Goal: Navigation & Orientation: Find specific page/section

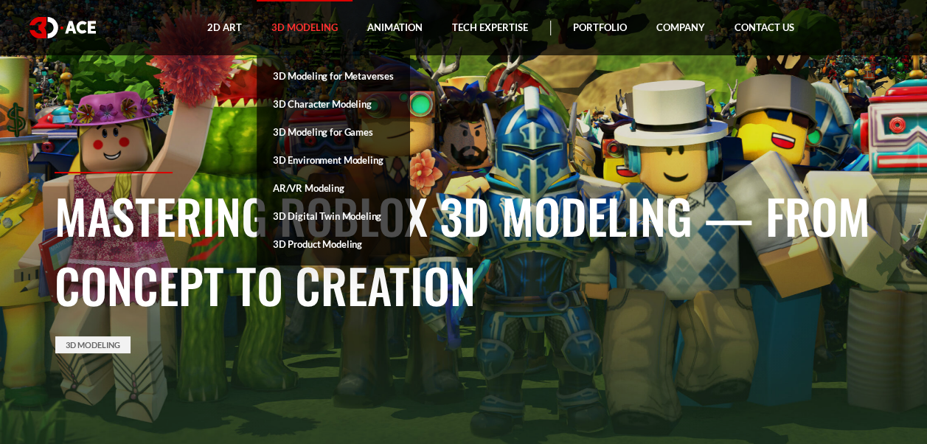
click at [310, 30] on link "3D Modeling" at bounding box center [305, 27] width 96 height 55
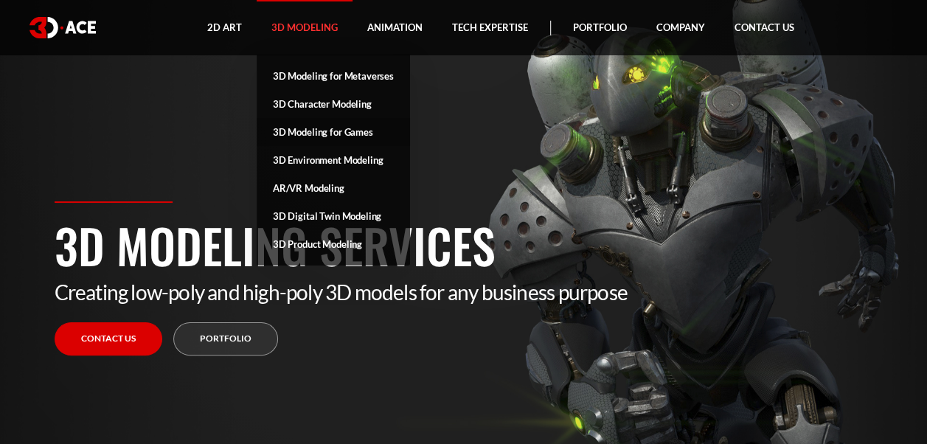
click at [326, 138] on link "3D Modeling for Games" at bounding box center [333, 132] width 153 height 28
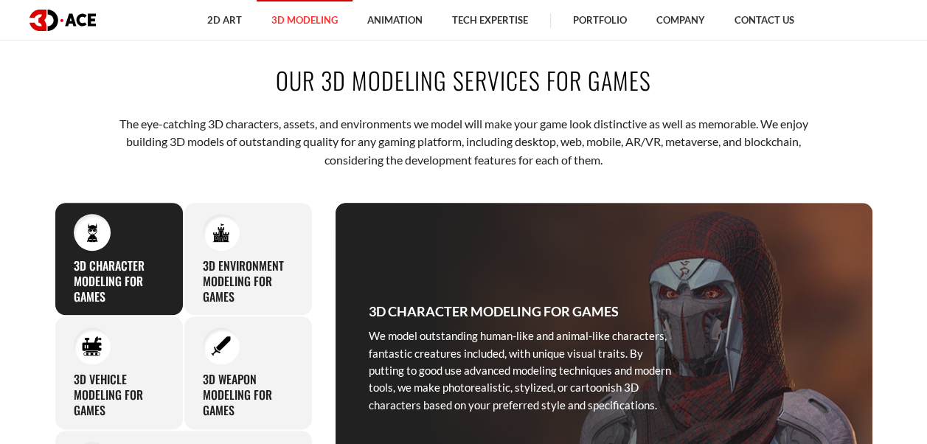
scroll to position [369, 0]
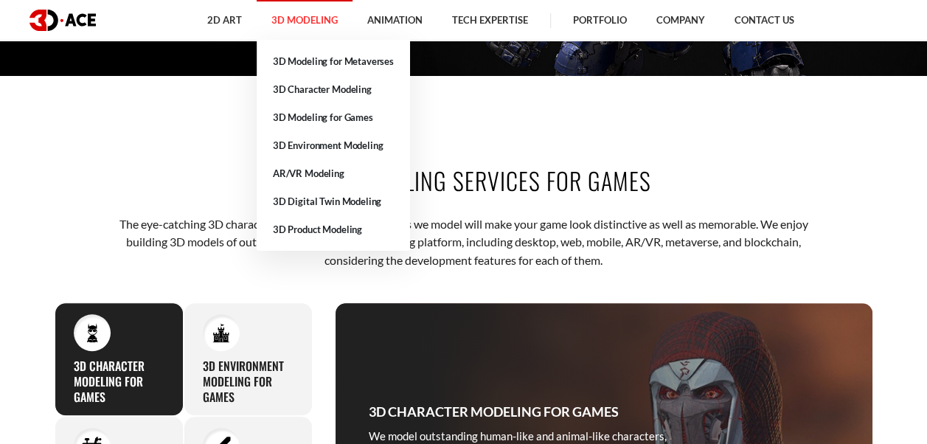
click at [298, 30] on link "3D Modeling" at bounding box center [305, 20] width 96 height 41
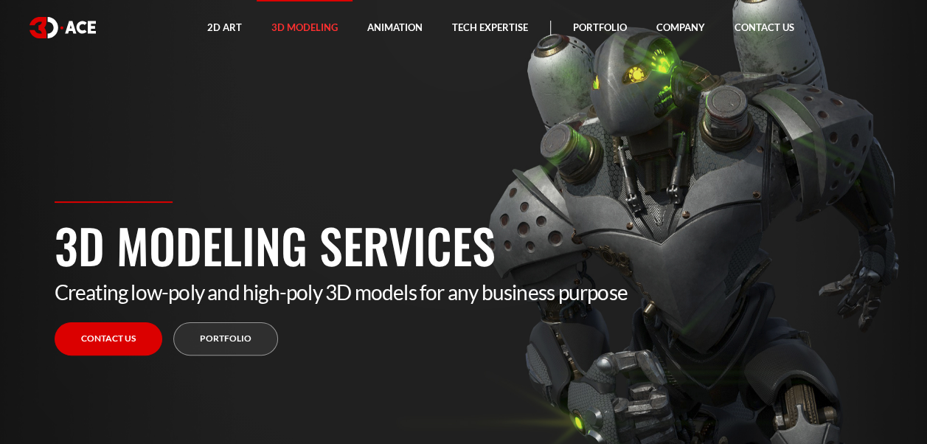
click at [550, 121] on section "3D Modeling Services Creating low-poly and high-poly 3D models for any business…" at bounding box center [463, 222] width 927 height 444
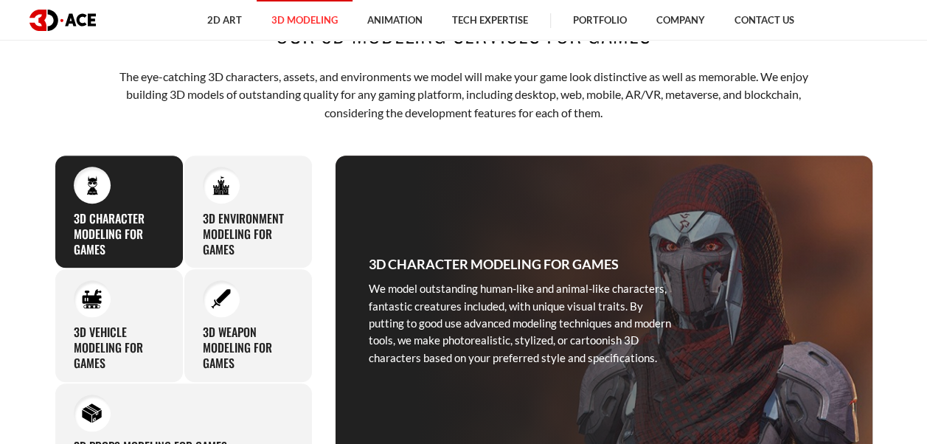
scroll to position [443, 0]
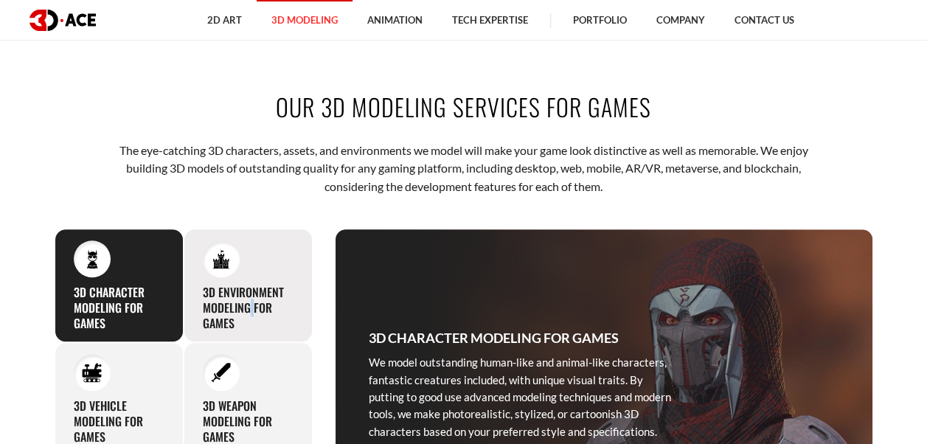
click at [267, 280] on div "3D Environment Modeling for Games Thanks to our profound 3D game design experti…" at bounding box center [248, 286] width 129 height 114
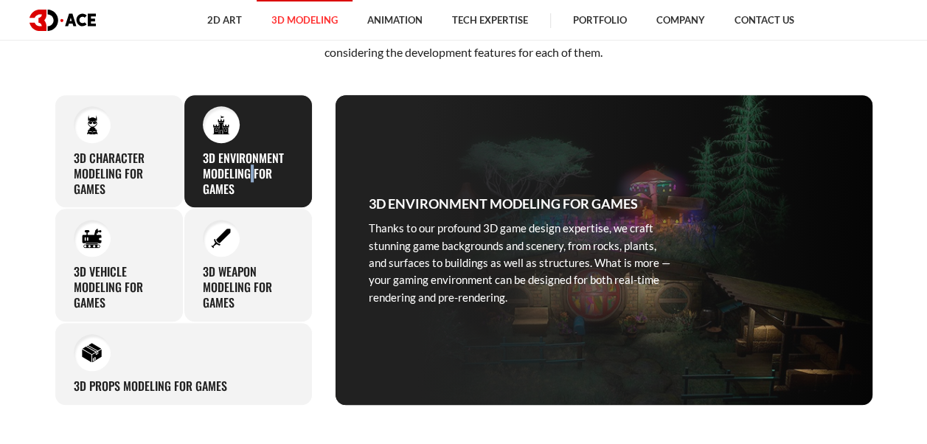
scroll to position [590, 0]
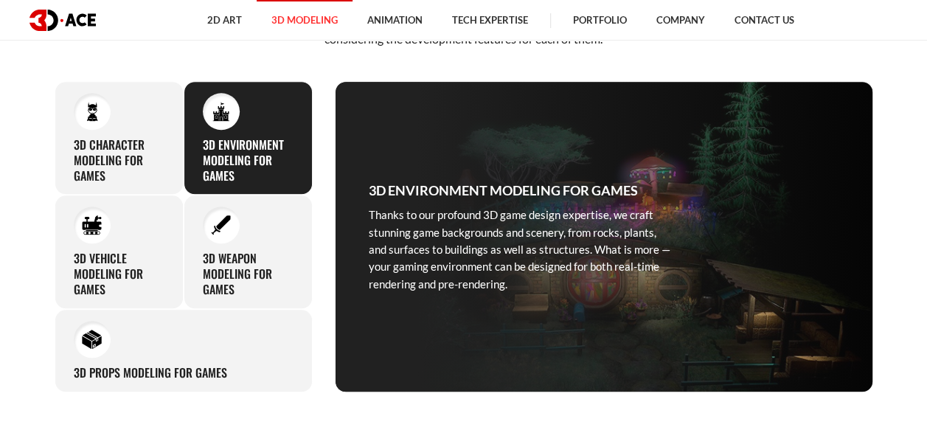
click at [559, 313] on div "3D Environment Modeling for Games Thanks to our profound 3D game design experti…" at bounding box center [520, 237] width 369 height 310
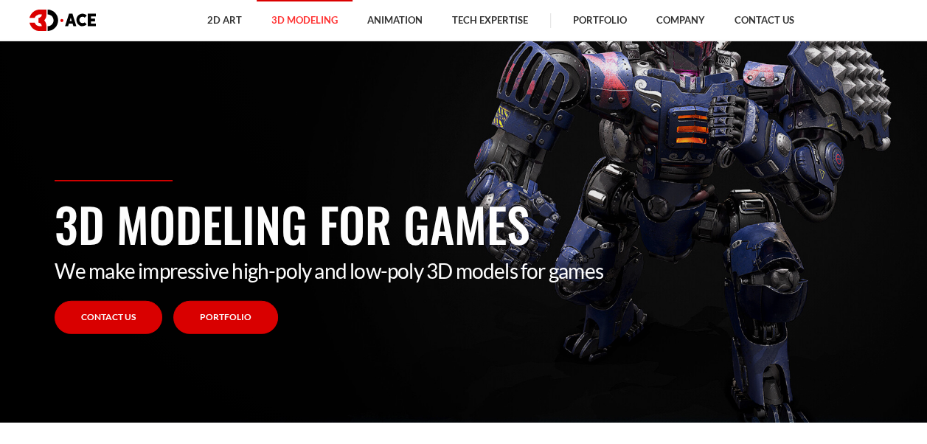
scroll to position [0, 0]
